Goal: Task Accomplishment & Management: Complete application form

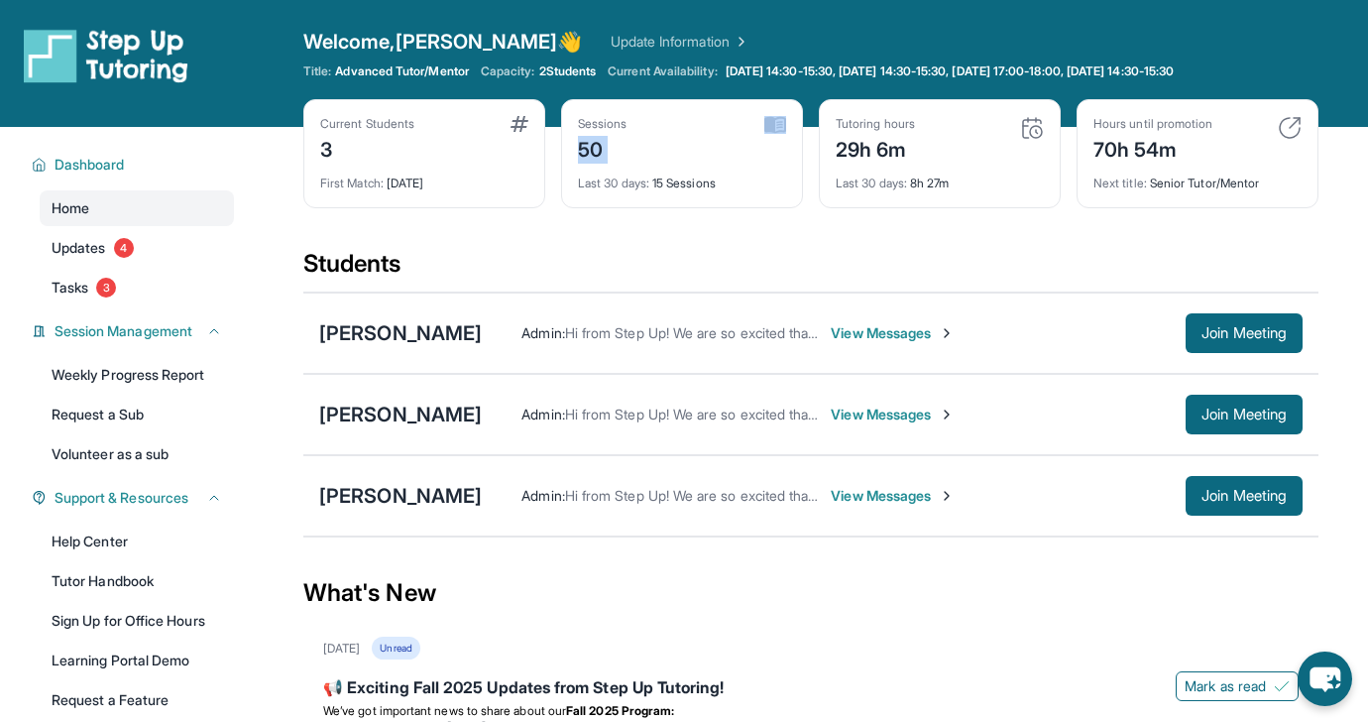
drag, startPoint x: 578, startPoint y: 146, endPoint x: 613, endPoint y: 167, distance: 40.5
click at [613, 167] on div "Sessions 50 Last 30 days : 15 Sessions" at bounding box center [682, 153] width 242 height 109
click at [617, 204] on div "Sessions 50 Last 30 days : 15 Sessions" at bounding box center [682, 153] width 242 height 109
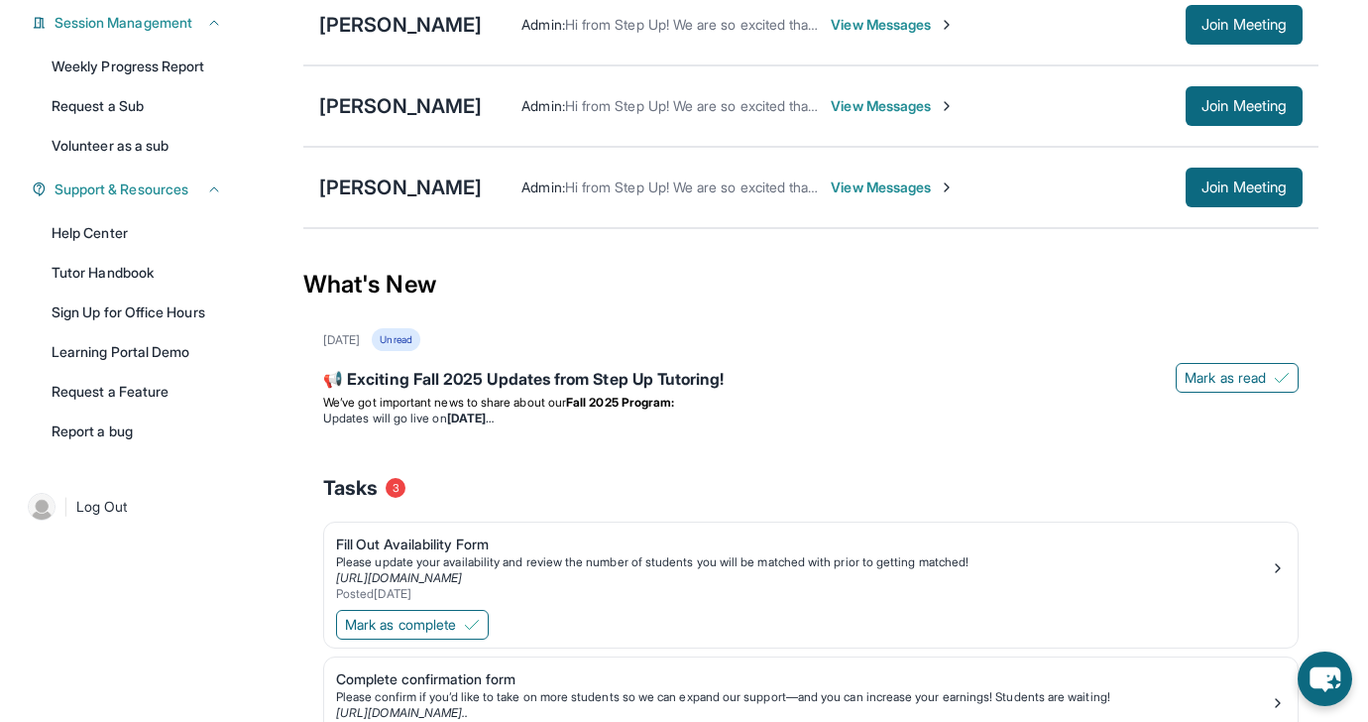
scroll to position [596, 0]
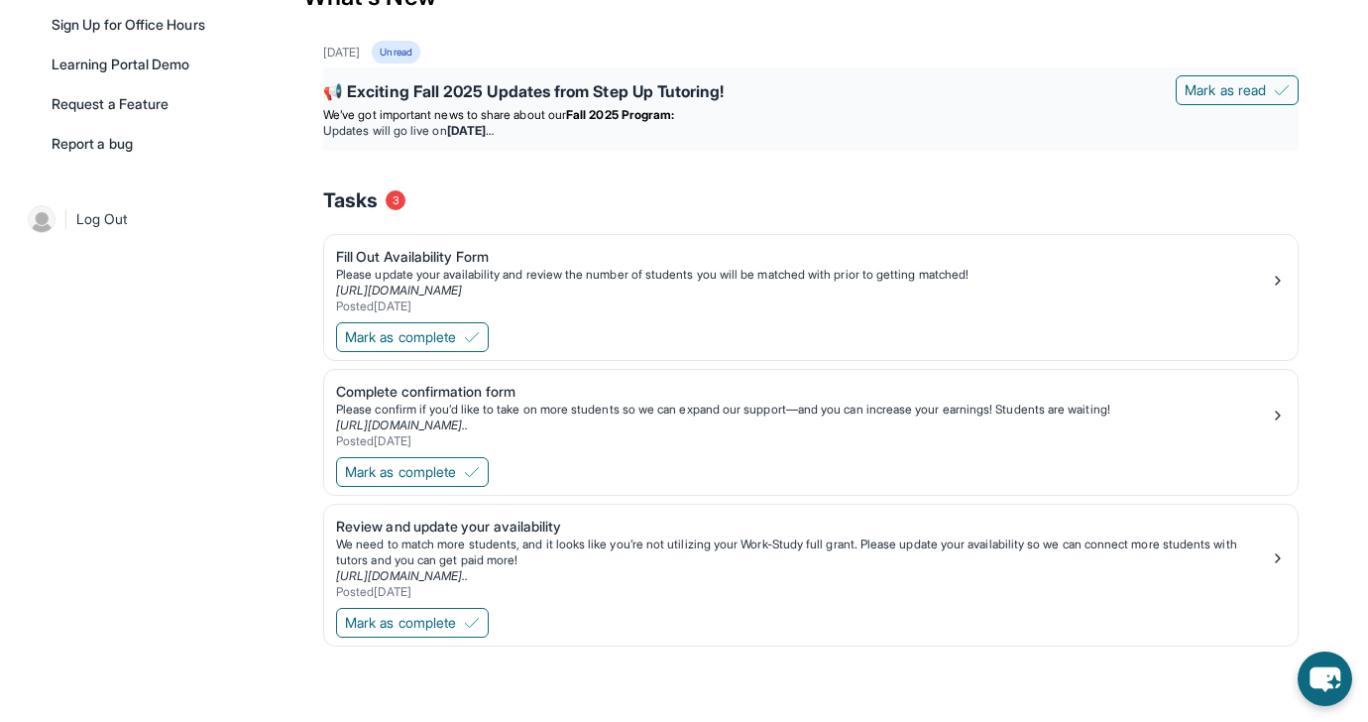
click at [981, 70] on div "📢 Exciting Fall 2025 Updates from Step Up Tutoring! [PERSON_NAME] as read We’ve…" at bounding box center [810, 108] width 975 height 83
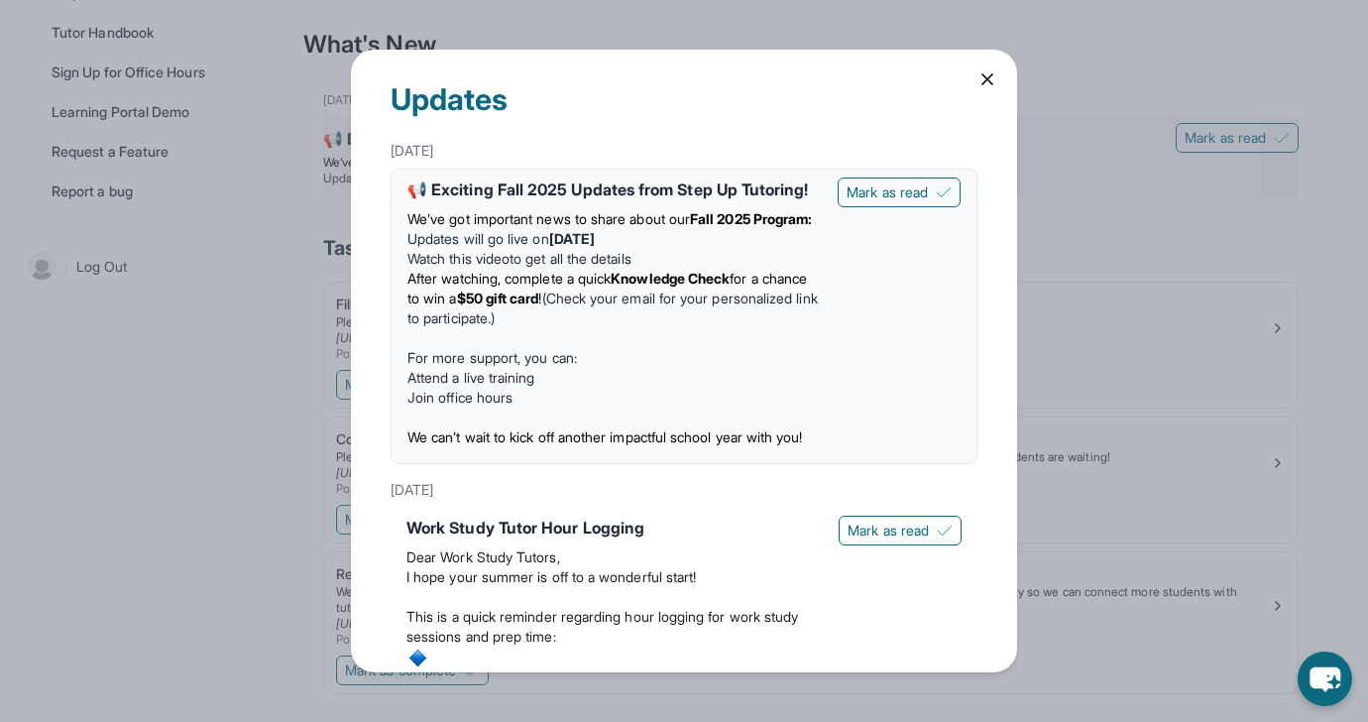
scroll to position [547, 0]
click at [979, 69] on icon at bounding box center [987, 79] width 20 height 20
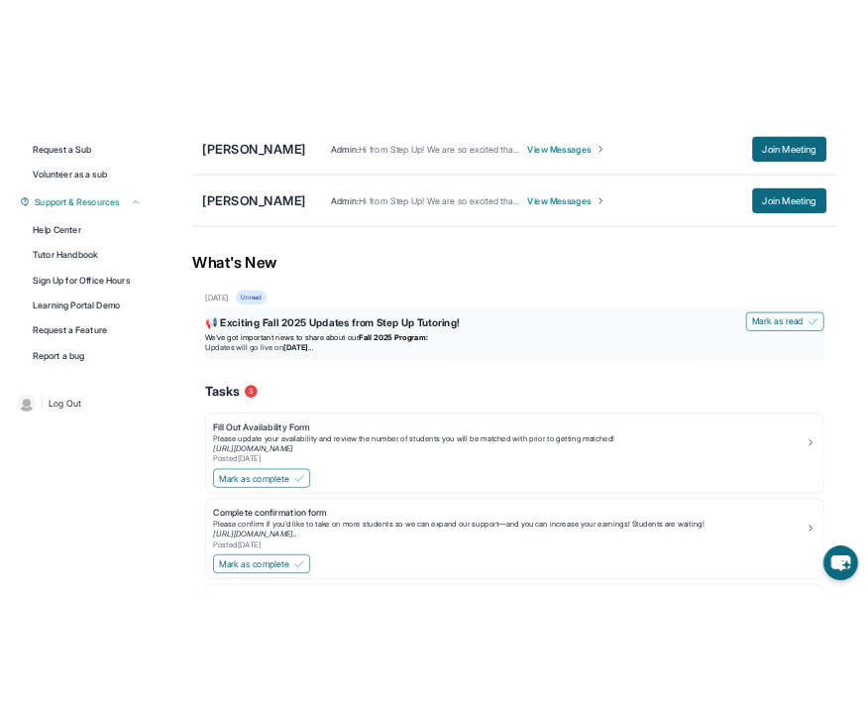
scroll to position [0, 0]
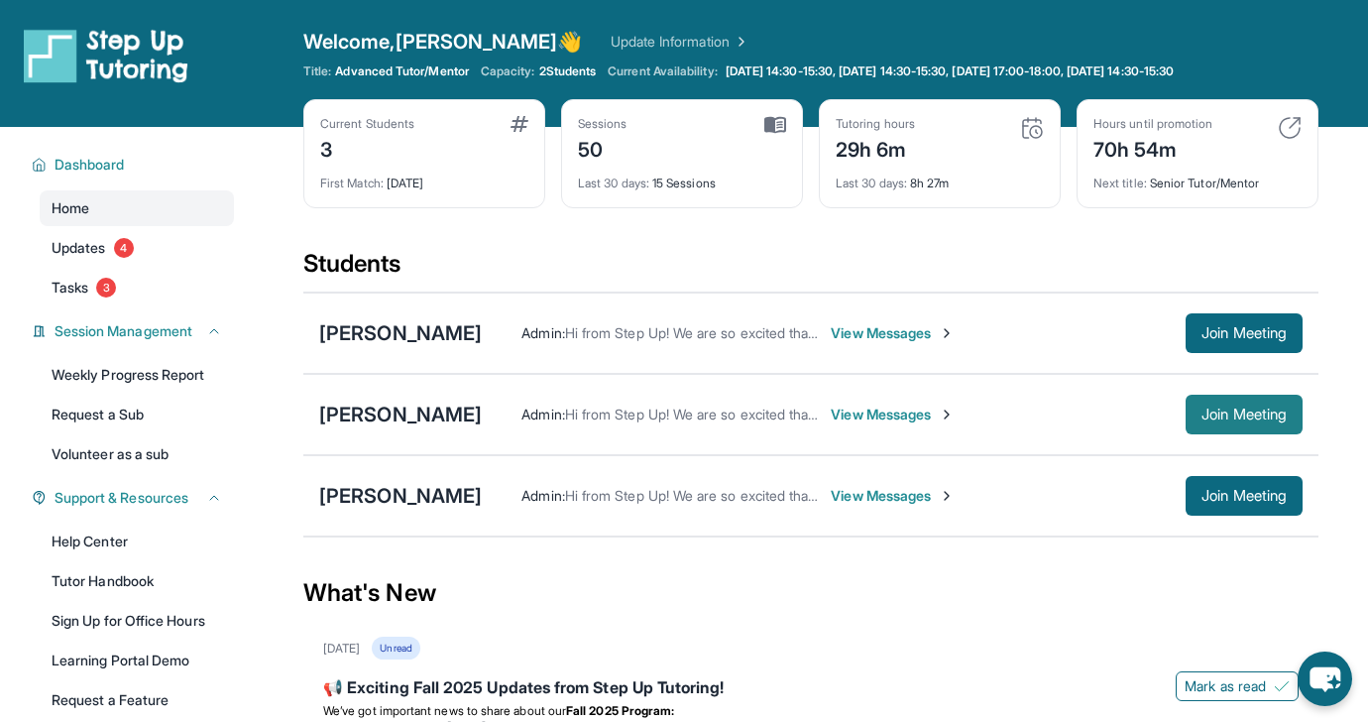
click at [1215, 420] on span "Join Meeting" at bounding box center [1243, 414] width 85 height 12
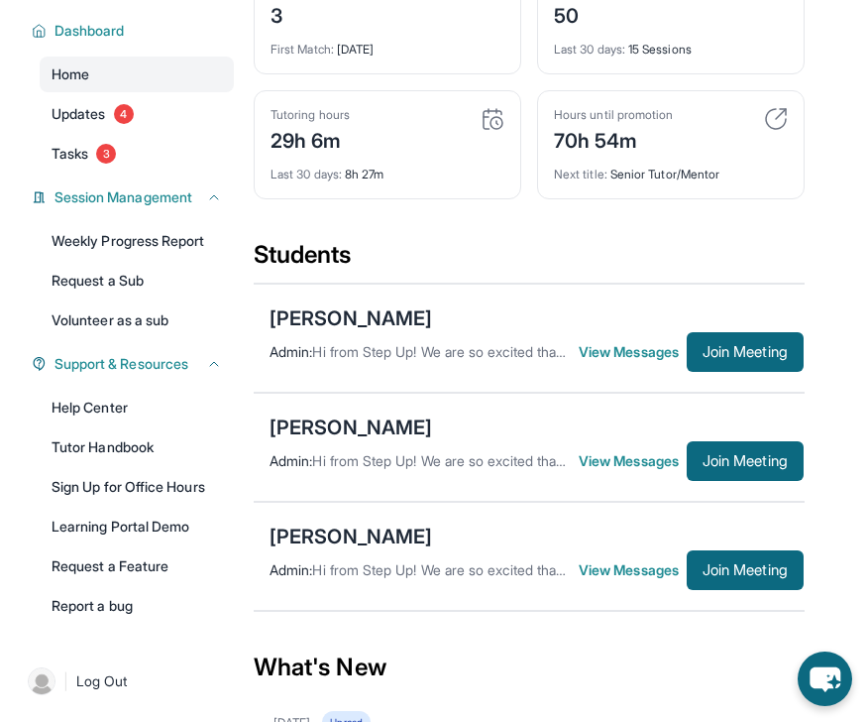
scroll to position [206, 0]
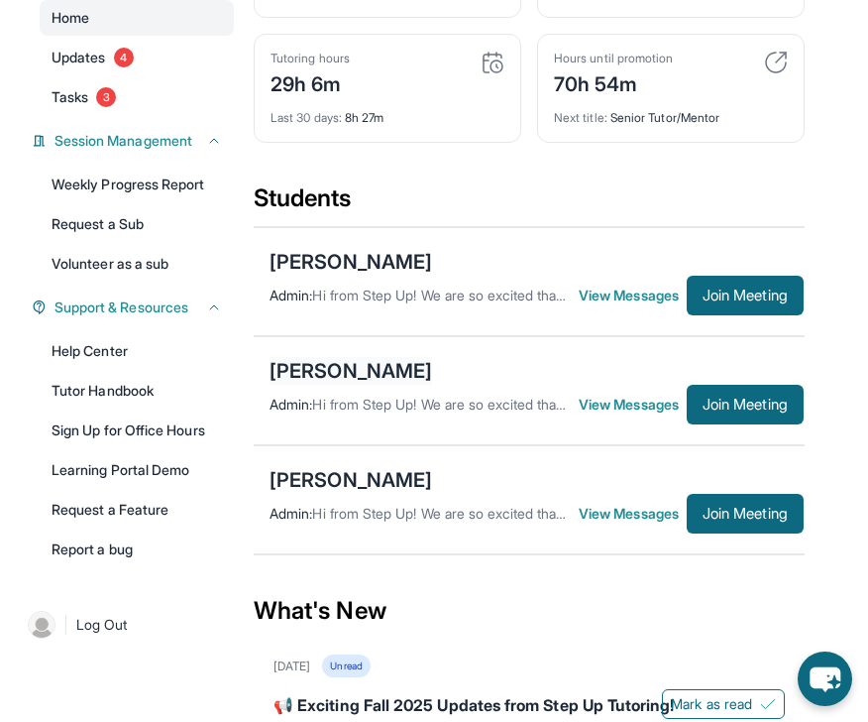
click at [321, 385] on div "[PERSON_NAME]" at bounding box center [351, 371] width 163 height 28
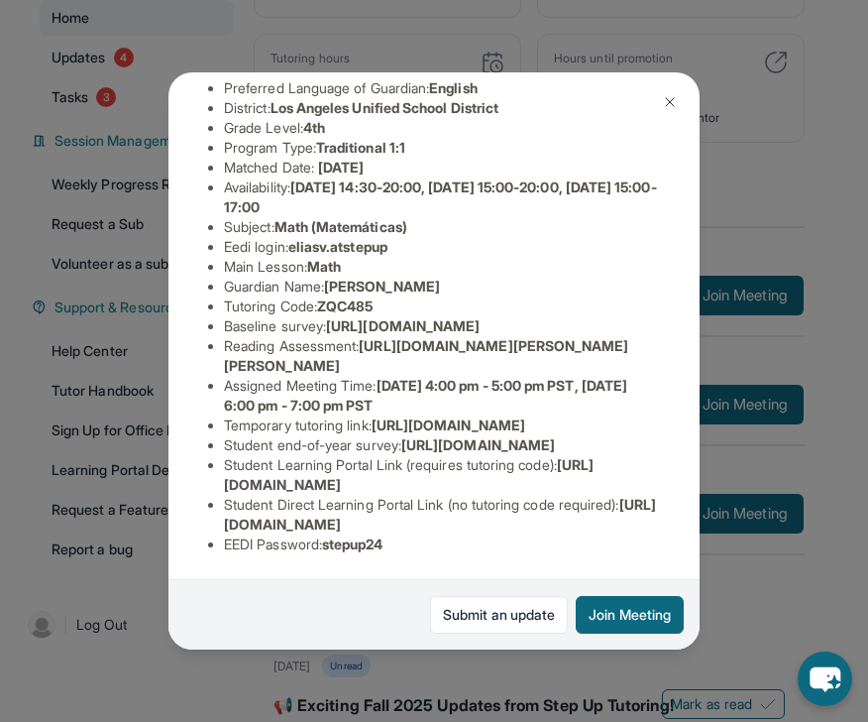
scroll to position [193, 0]
drag, startPoint x: 299, startPoint y: 248, endPoint x: 431, endPoint y: 247, distance: 131.8
click at [432, 248] on li "Eedi login : [PERSON_NAME].atstepup" at bounding box center [442, 247] width 436 height 20
copy span "eliasv.atstepup"
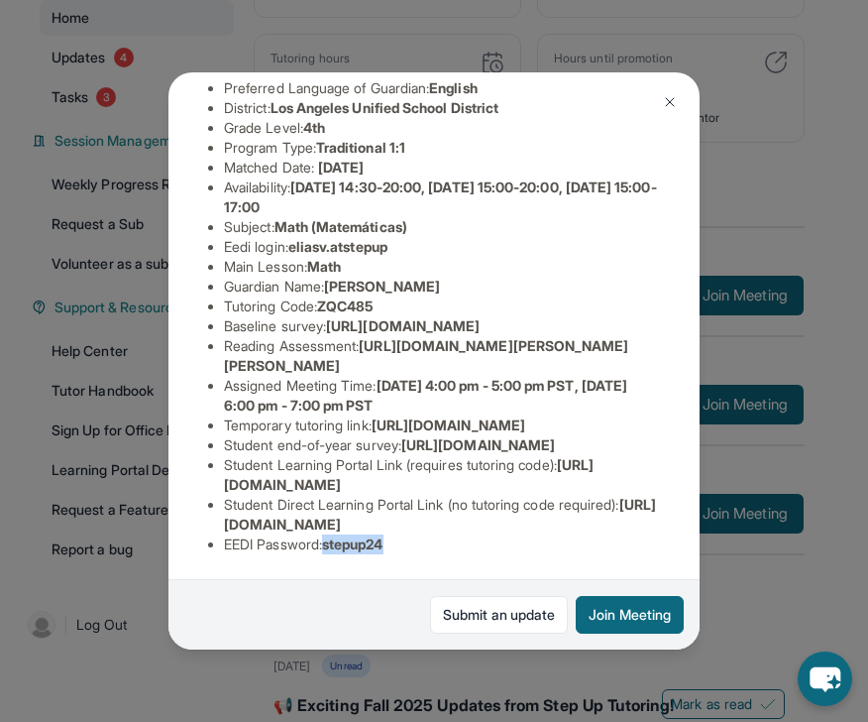
drag, startPoint x: 331, startPoint y: 530, endPoint x: 423, endPoint y: 528, distance: 92.2
click at [424, 534] on li "EEDI Password : stepup24" at bounding box center [442, 544] width 436 height 20
copy span "stepup24"
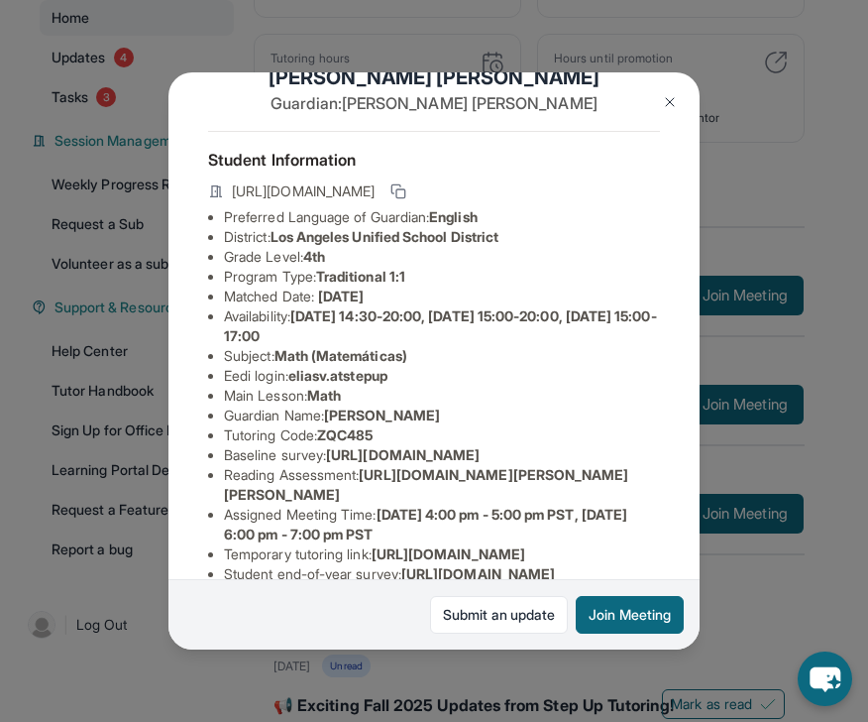
scroll to position [0, 0]
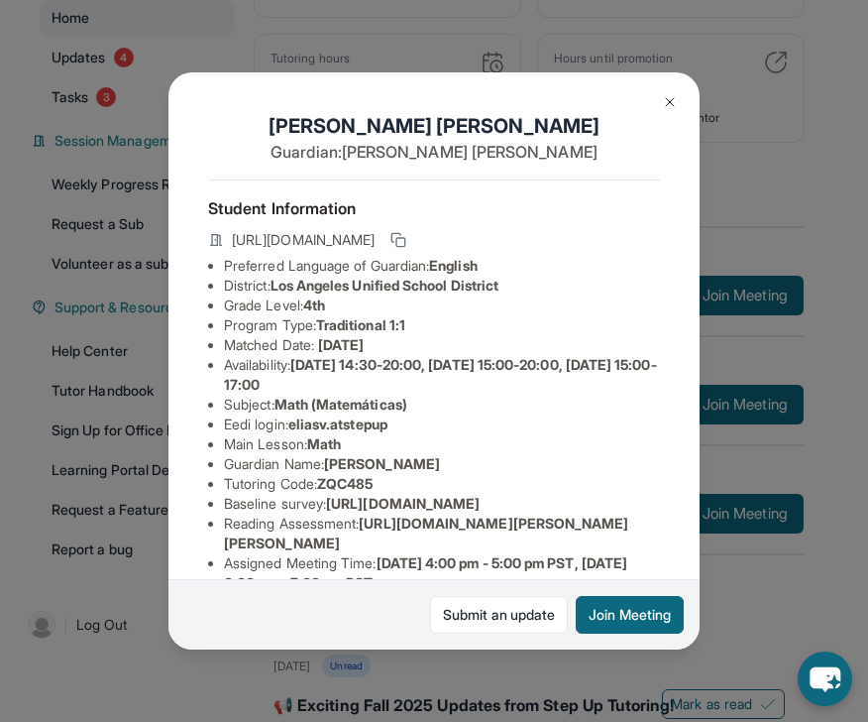
click at [669, 96] on img at bounding box center [670, 102] width 16 height 16
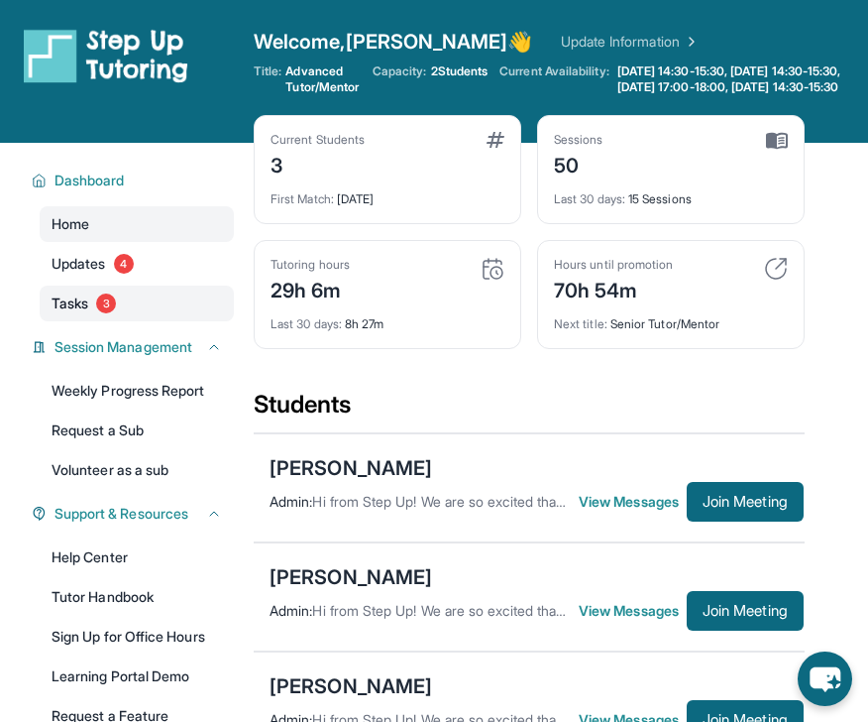
click at [183, 307] on link "Tasks 3" at bounding box center [137, 303] width 194 height 36
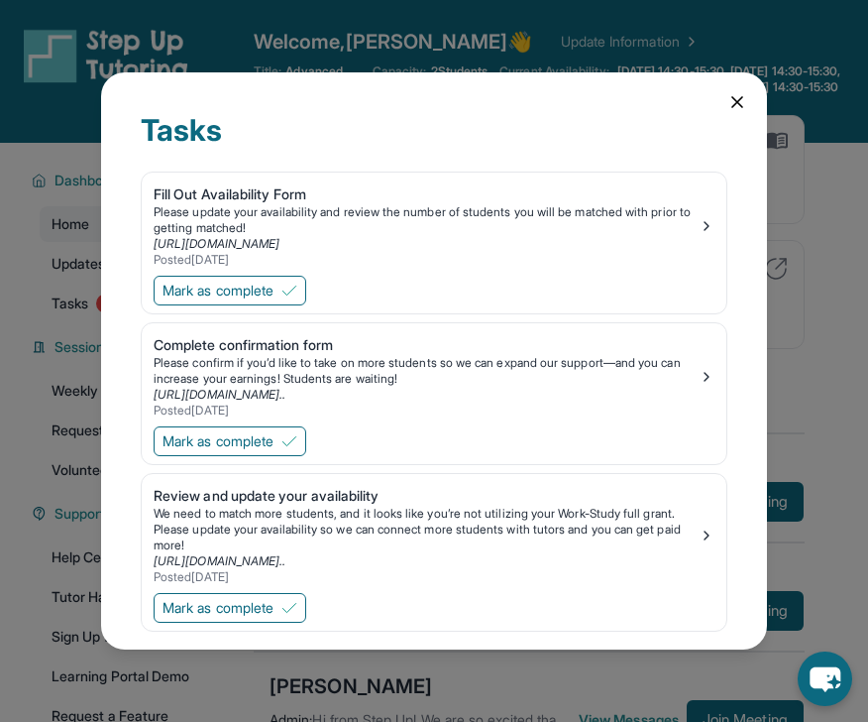
click at [84, 281] on div "Tasks Fill Out Availability Form Please update your availability and review the…" at bounding box center [434, 361] width 868 height 722
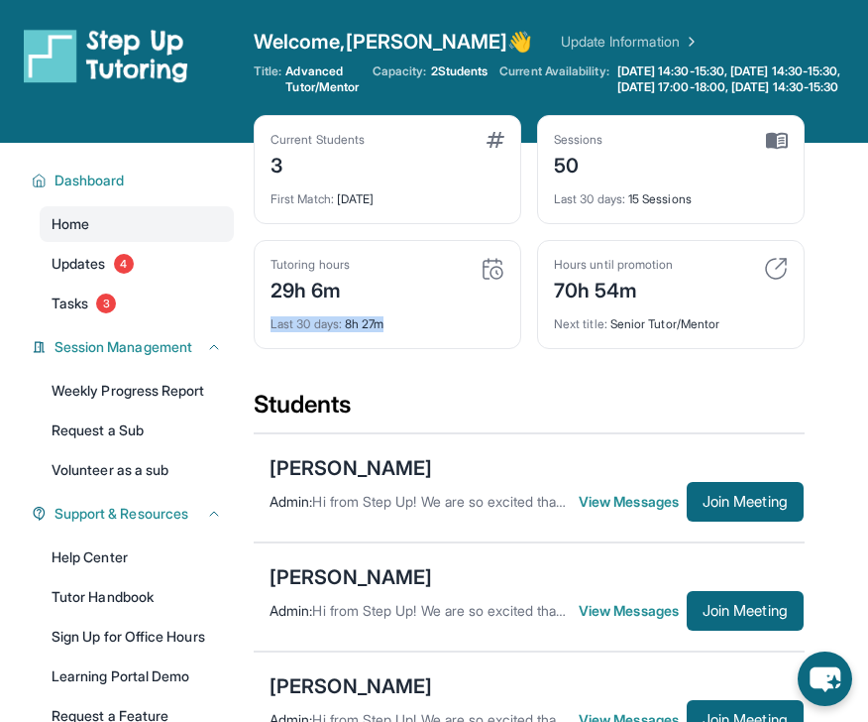
drag, startPoint x: 368, startPoint y: 330, endPoint x: 399, endPoint y: 340, distance: 33.2
click at [399, 332] on div "Last 30 days : 8h 27m" at bounding box center [388, 318] width 234 height 28
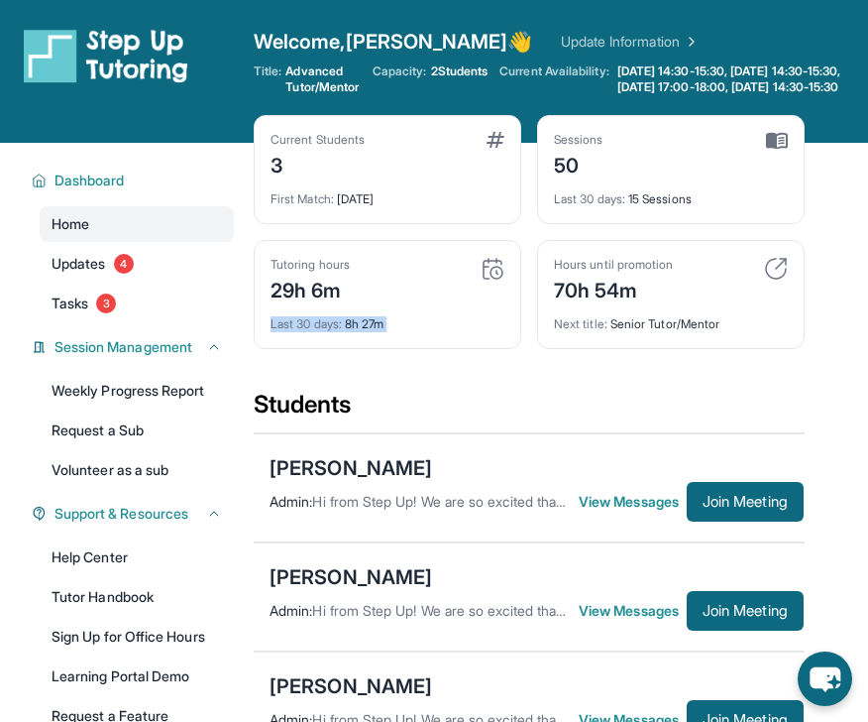
click at [555, 323] on div "Next title : Senior Tutor/Mentor" at bounding box center [671, 318] width 234 height 28
click at [552, 296] on div "Hours until promotion 70h 54m Next title : Senior Tutor/Mentor" at bounding box center [671, 294] width 268 height 109
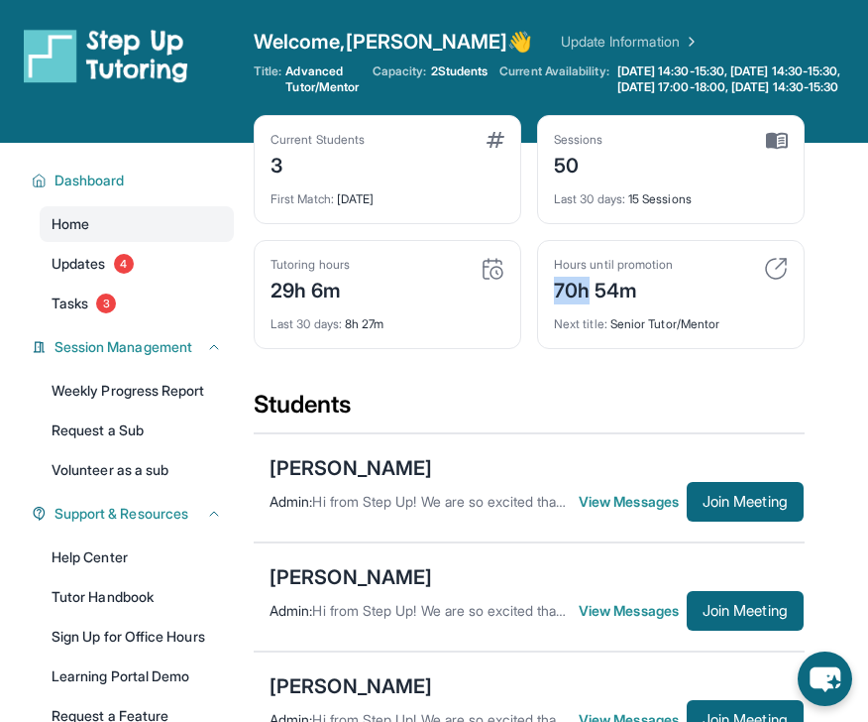
click at [552, 296] on div "Hours until promotion 70h 54m Next title : Senior Tutor/Mentor" at bounding box center [671, 294] width 268 height 109
click at [555, 273] on div "Hours until promotion" at bounding box center [613, 265] width 119 height 16
click at [558, 304] on div "70h 54m" at bounding box center [613, 289] width 119 height 32
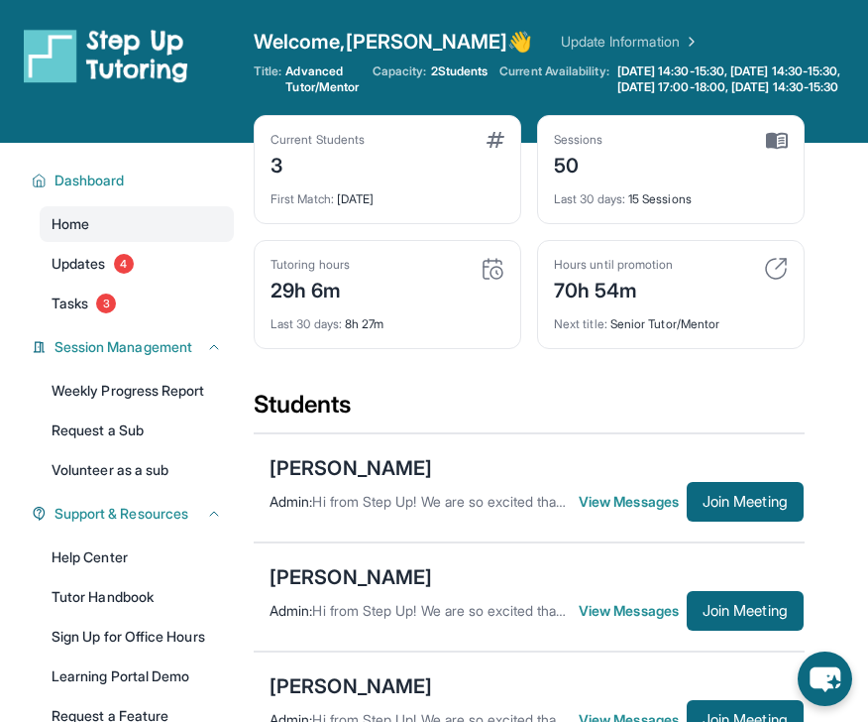
click at [558, 304] on div "70h 54m" at bounding box center [613, 289] width 119 height 32
click at [563, 331] on span "Next title :" at bounding box center [581, 323] width 54 height 15
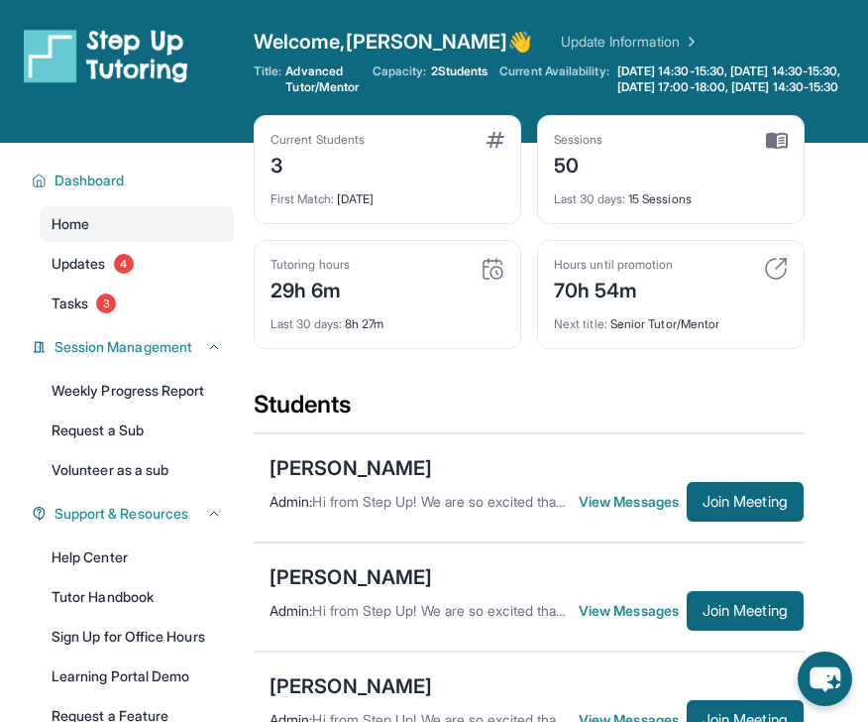
click at [563, 331] on span "Next title :" at bounding box center [581, 323] width 54 height 15
click at [559, 304] on div "70h 54m" at bounding box center [613, 289] width 119 height 32
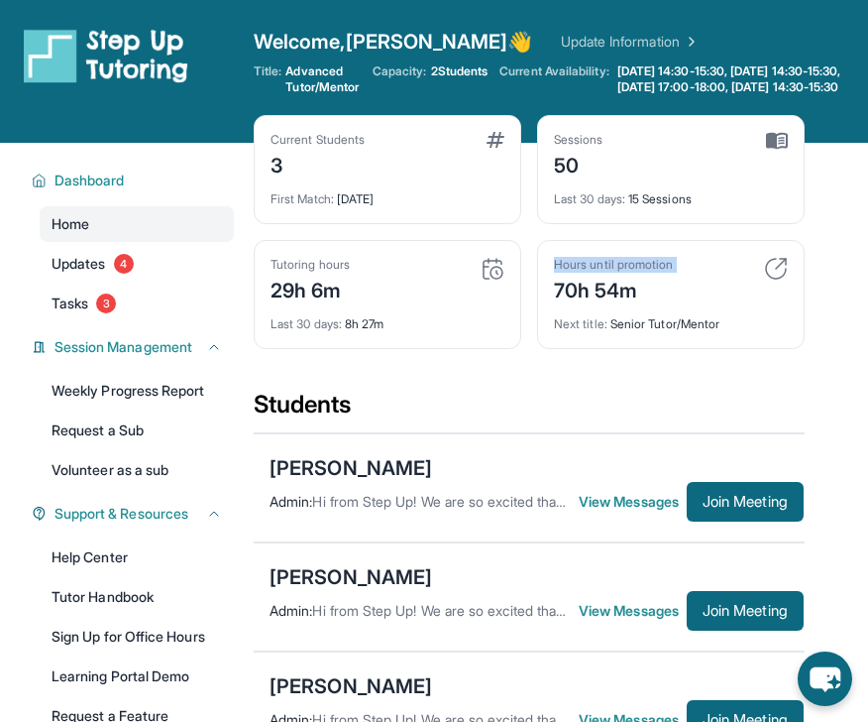
click at [481, 67] on span "2 Students" at bounding box center [459, 71] width 57 height 16
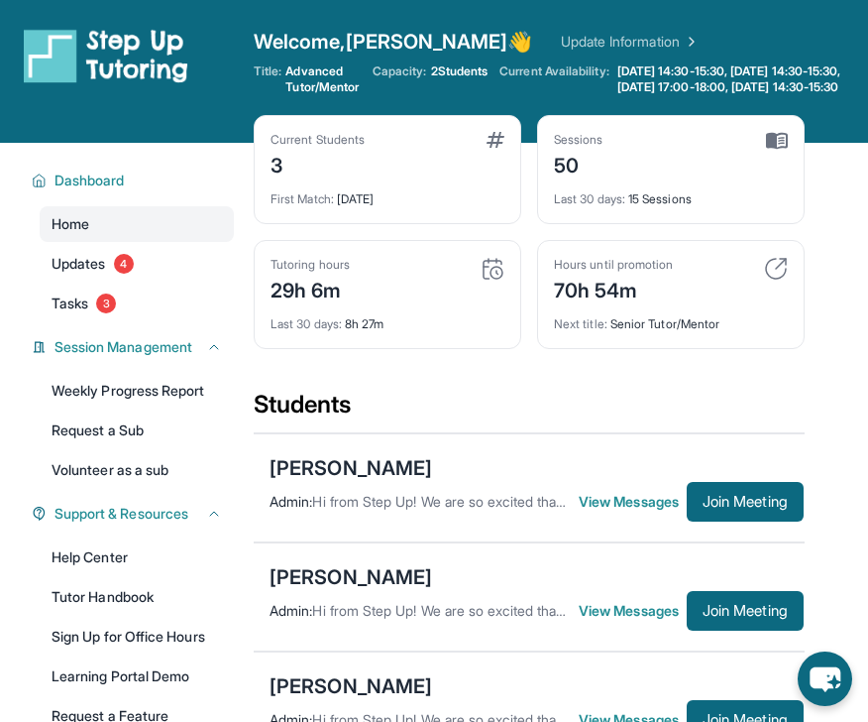
click at [481, 67] on span "2 Students" at bounding box center [459, 71] width 57 height 16
click at [86, 313] on span "Tasks" at bounding box center [70, 303] width 37 height 20
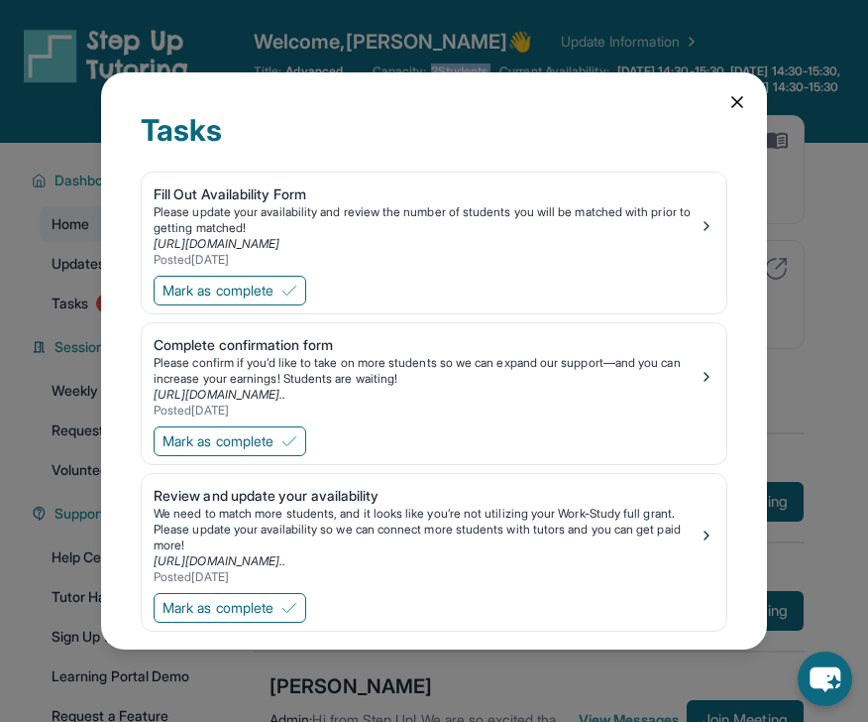
click at [87, 292] on div "Tasks Fill Out Availability Form Please update your availability and review the…" at bounding box center [434, 361] width 868 height 722
